Goal: Information Seeking & Learning: Learn about a topic

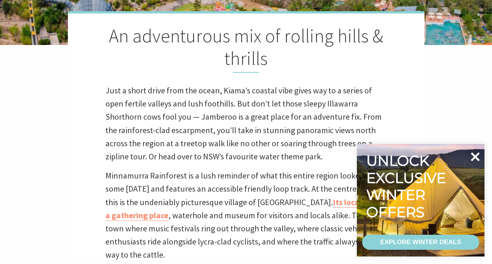
scroll to position [227, 491]
click at [477, 156] on icon at bounding box center [475, 157] width 9 height 9
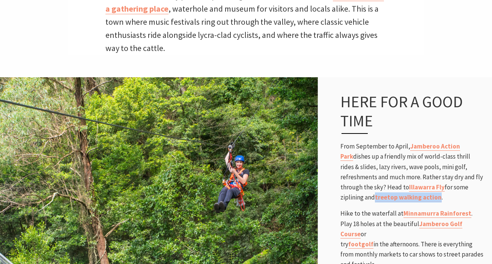
scroll to position [408, 0]
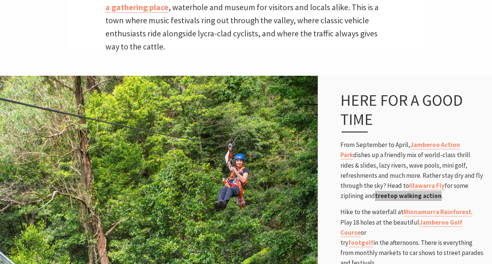
drag, startPoint x: 392, startPoint y: 148, endPoint x: 379, endPoint y: 10, distance: 138.4
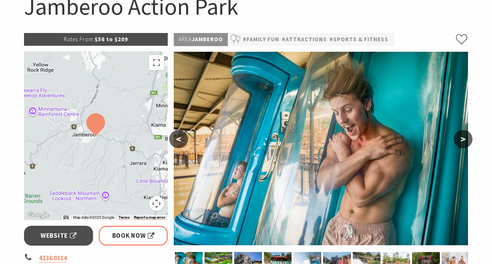
scroll to position [88, 0]
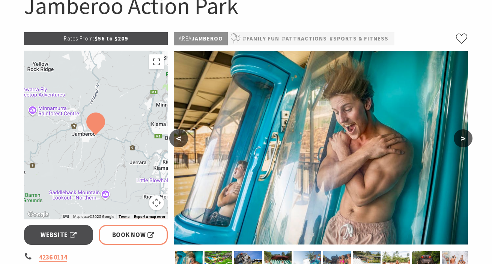
click at [464, 137] on button ">" at bounding box center [463, 139] width 19 height 18
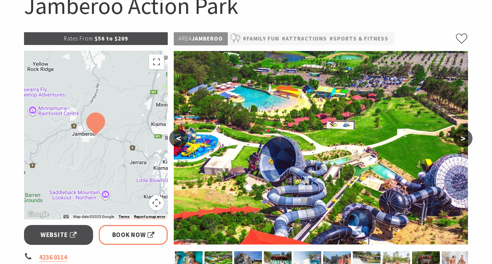
click at [464, 137] on button ">" at bounding box center [463, 139] width 19 height 18
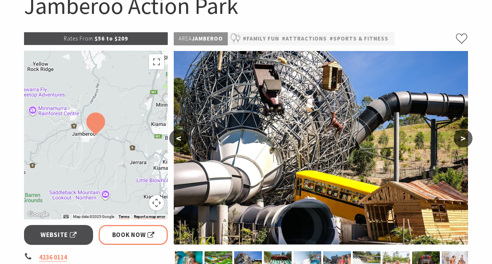
click at [464, 137] on button ">" at bounding box center [463, 139] width 19 height 18
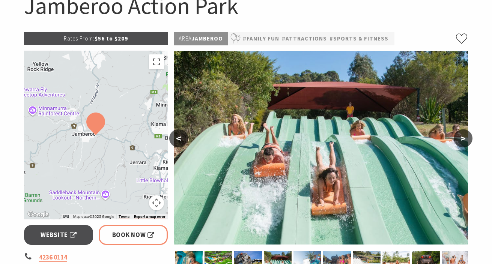
click at [464, 138] on button ">" at bounding box center [463, 139] width 19 height 18
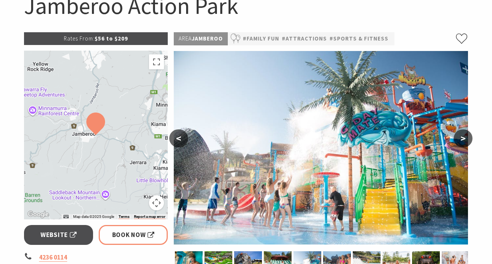
click at [464, 138] on button ">" at bounding box center [463, 139] width 19 height 18
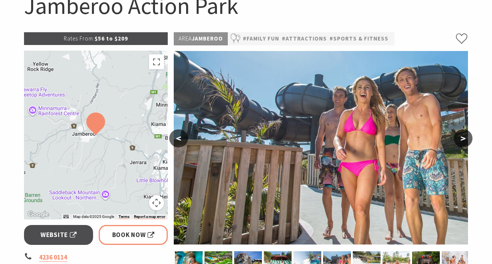
click at [464, 139] on button ">" at bounding box center [463, 139] width 19 height 18
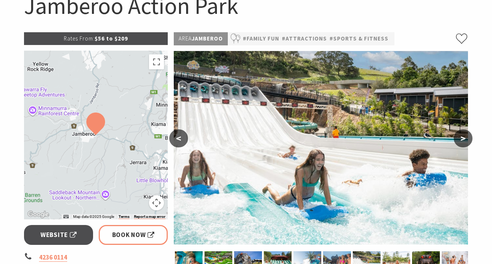
click at [464, 139] on button ">" at bounding box center [463, 139] width 19 height 18
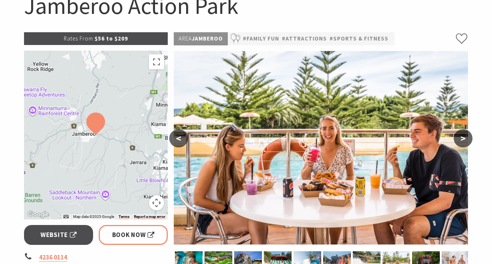
click at [464, 139] on button ">" at bounding box center [463, 139] width 19 height 18
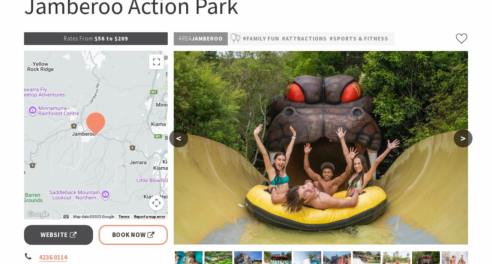
click at [464, 140] on button ">" at bounding box center [463, 139] width 19 height 18
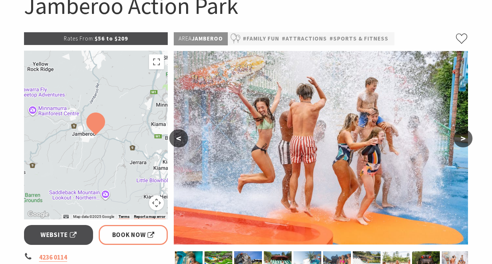
click at [464, 140] on button ">" at bounding box center [463, 139] width 19 height 18
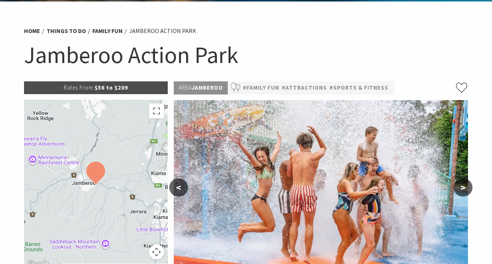
scroll to position [0, 0]
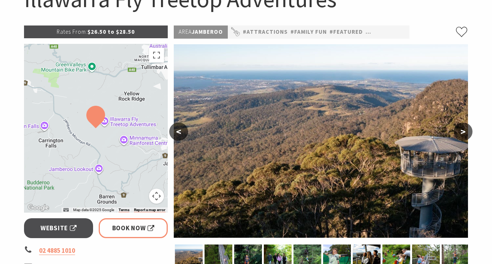
scroll to position [109, 0]
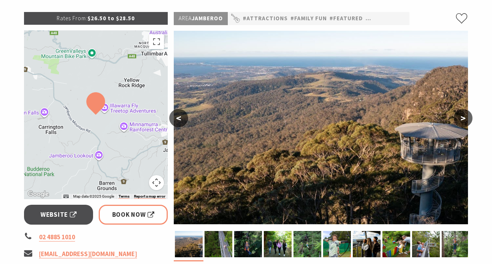
click at [464, 122] on button ">" at bounding box center [463, 118] width 19 height 18
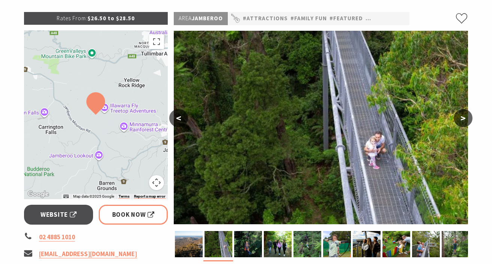
click at [464, 122] on button ">" at bounding box center [463, 118] width 19 height 18
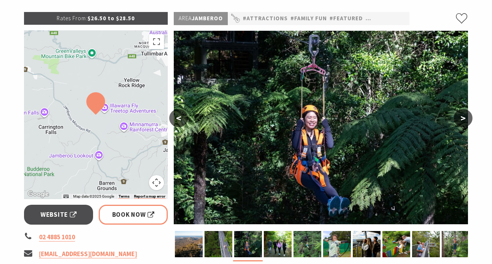
click at [464, 122] on button ">" at bounding box center [463, 118] width 19 height 18
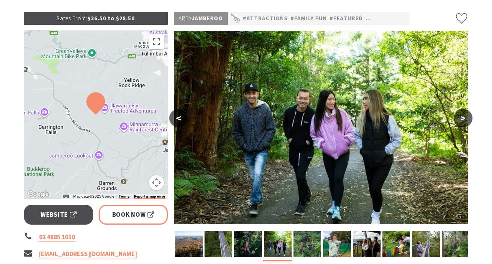
click at [464, 122] on button ">" at bounding box center [463, 118] width 19 height 18
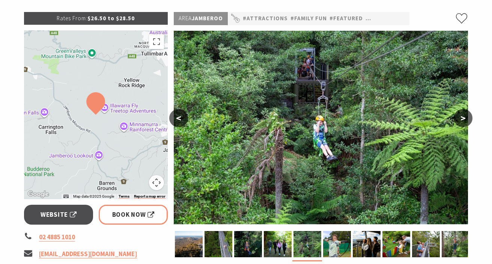
click at [464, 122] on button ">" at bounding box center [463, 118] width 19 height 18
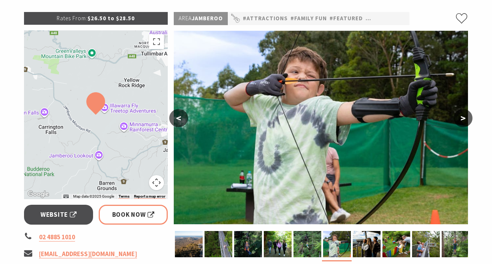
click at [463, 120] on button ">" at bounding box center [463, 118] width 19 height 18
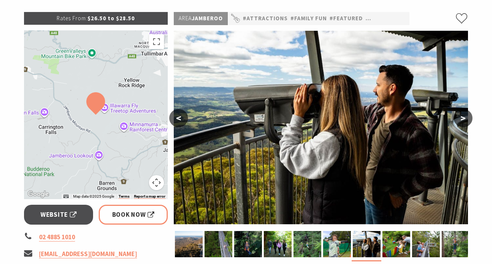
click at [463, 120] on button ">" at bounding box center [463, 118] width 19 height 18
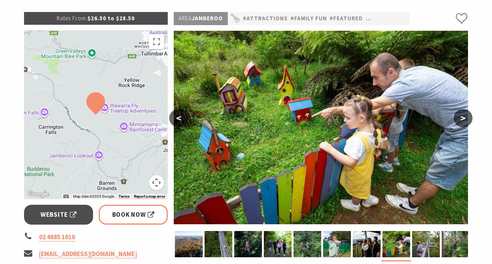
click at [463, 120] on button ">" at bounding box center [463, 118] width 19 height 18
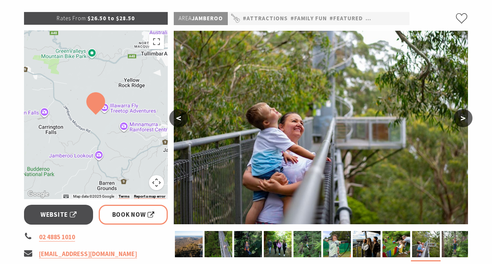
click at [463, 120] on button ">" at bounding box center [463, 118] width 19 height 18
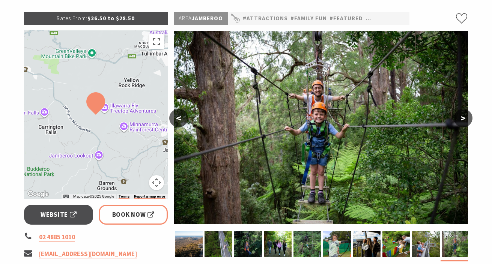
click at [463, 120] on button ">" at bounding box center [463, 118] width 19 height 18
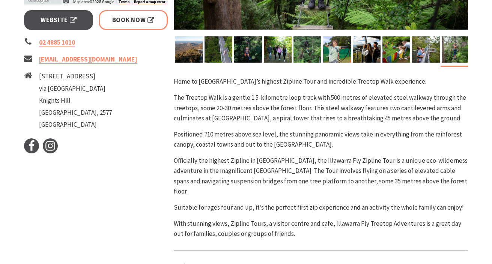
scroll to position [0, 0]
